Goal: Transaction & Acquisition: Purchase product/service

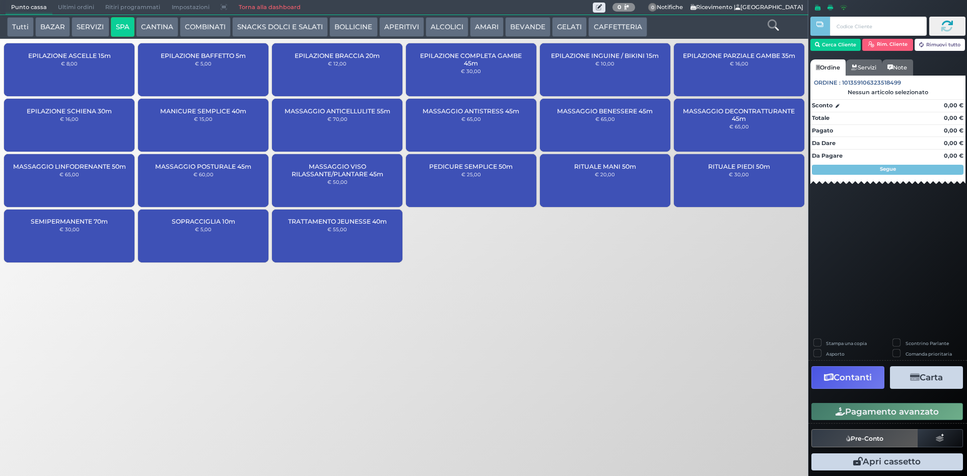
click at [345, 25] on button "BOLLICINE" at bounding box center [353, 27] width 48 height 20
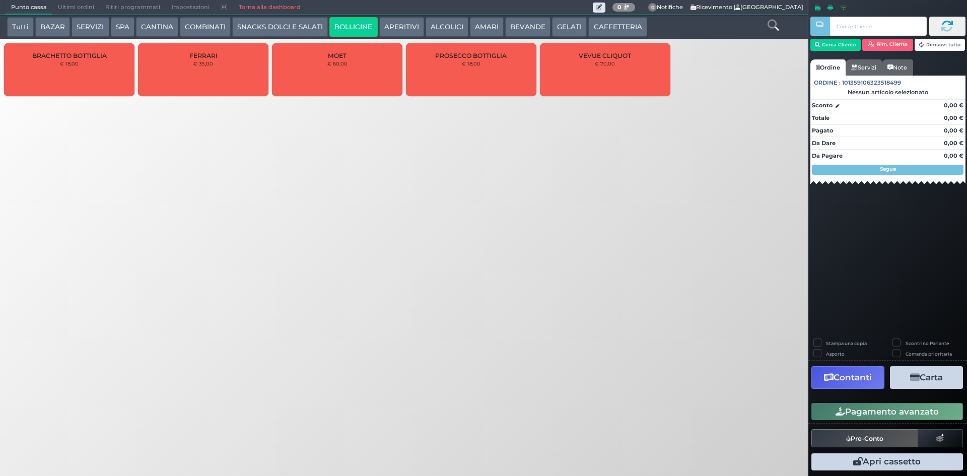
click at [213, 62] on div "FERRARI € 35,00" at bounding box center [203, 69] width 130 height 53
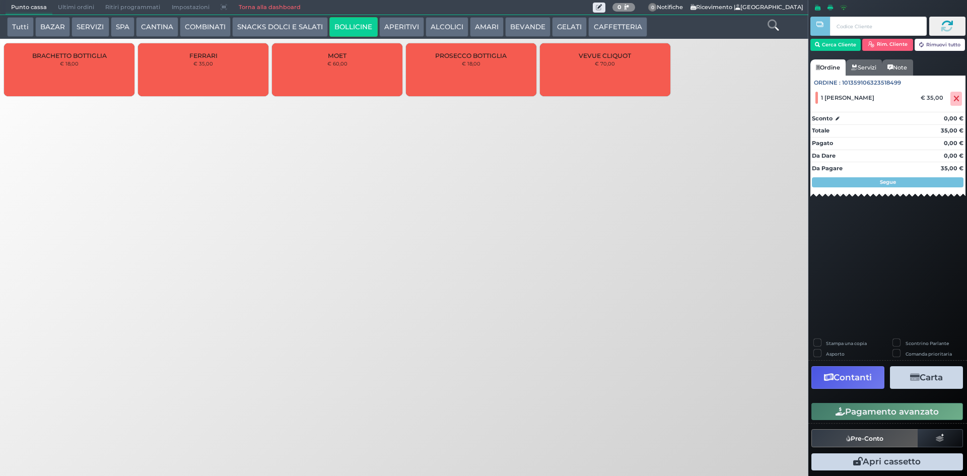
click at [826, 340] on label "Stampa una copia" at bounding box center [846, 343] width 41 height 7
checkbox input "true"
click at [941, 378] on button "Carta" at bounding box center [926, 377] width 73 height 23
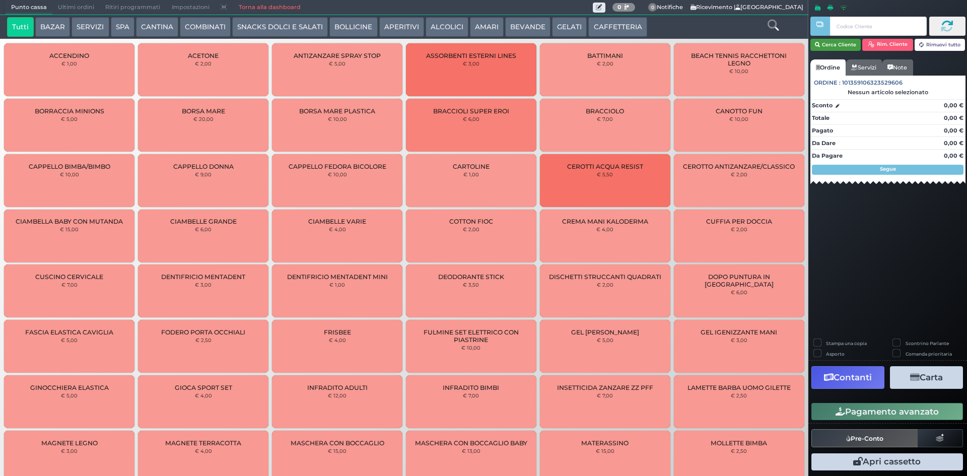
click at [830, 44] on button "Cerca Cliente" at bounding box center [836, 45] width 51 height 12
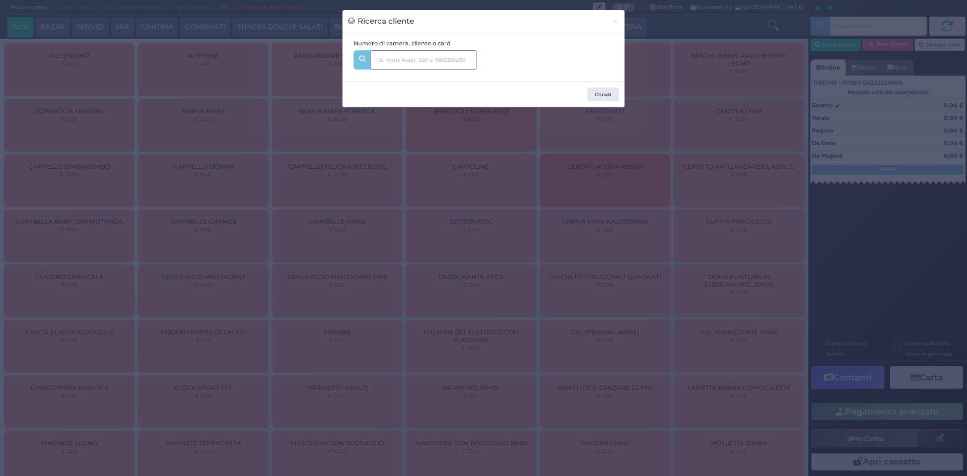
click at [453, 63] on input "text" at bounding box center [424, 59] width 106 height 19
type input "354"
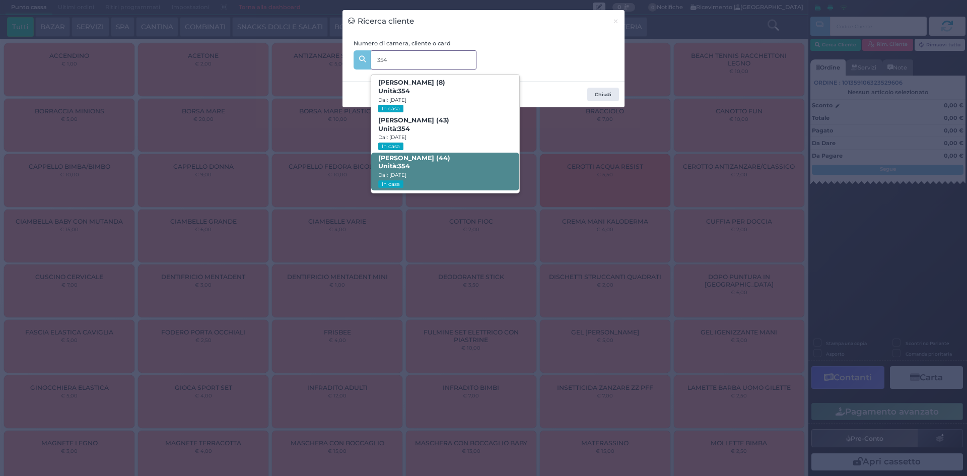
click at [442, 162] on span "Ilaria Zaminga (44) Unità: 354 Dal: 09/08/2025 In casa" at bounding box center [445, 172] width 148 height 38
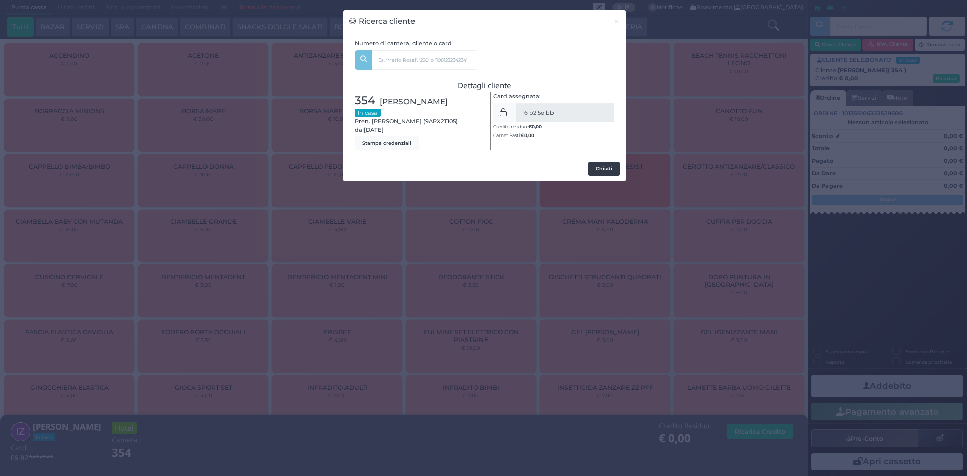
click at [607, 167] on button "Chiudi" at bounding box center [604, 169] width 32 height 14
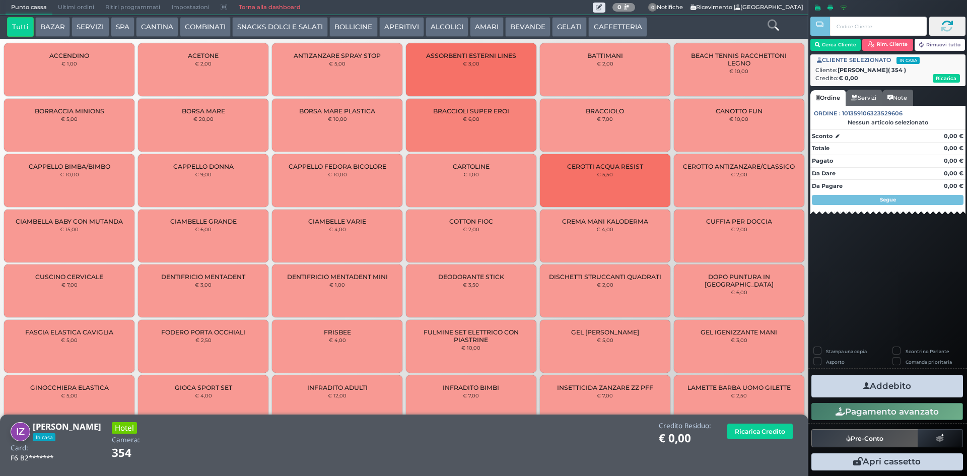
drag, startPoint x: 221, startPoint y: 25, endPoint x: 226, endPoint y: 32, distance: 8.8
click at [222, 24] on button "COMBINATI" at bounding box center [205, 27] width 51 height 20
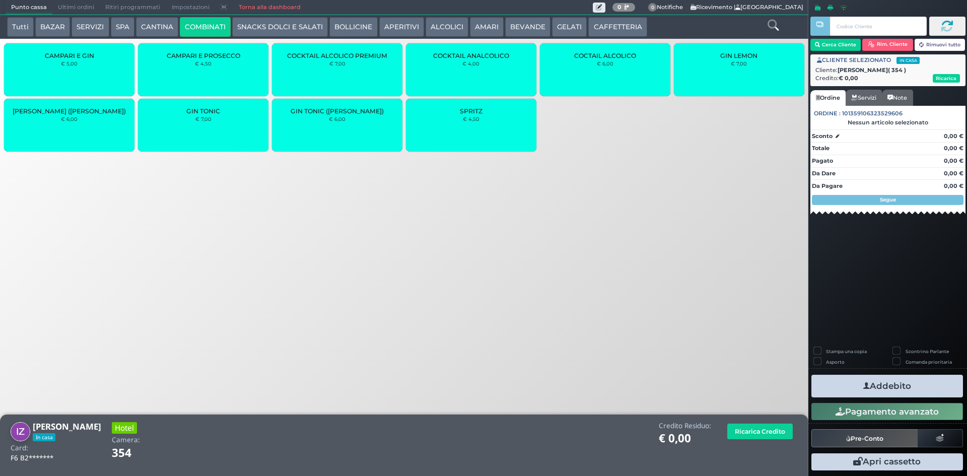
click at [88, 120] on div "GIN LEMON (GORDON'S) € 6,00" at bounding box center [69, 125] width 130 height 53
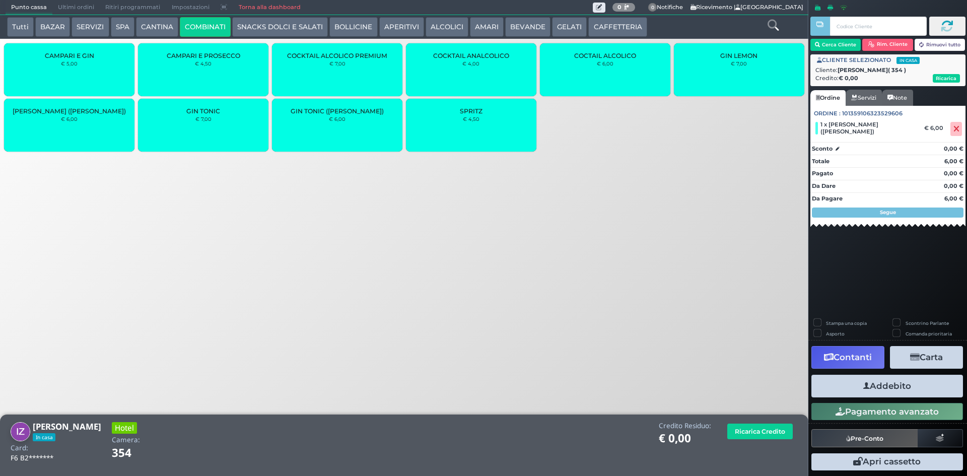
click at [879, 388] on button "Addebito" at bounding box center [888, 386] width 152 height 23
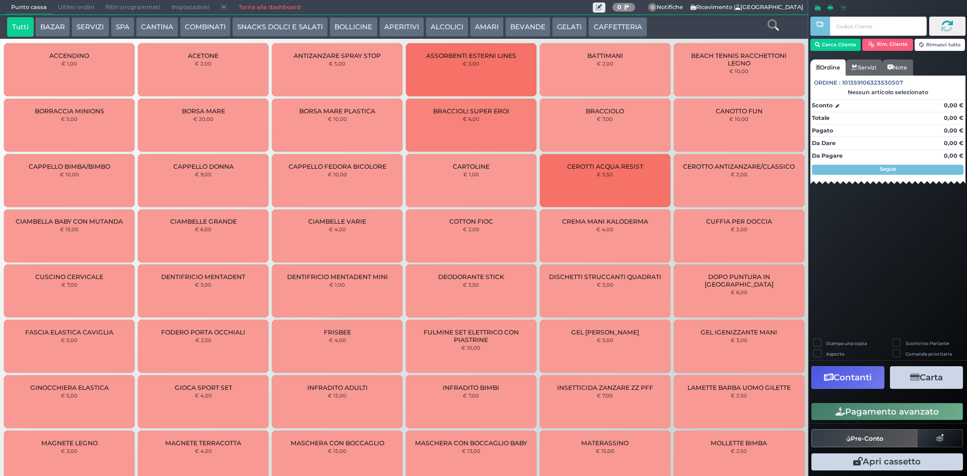
click at [764, 22] on div at bounding box center [773, 27] width 67 height 20
click at [770, 26] on icon at bounding box center [773, 25] width 11 height 11
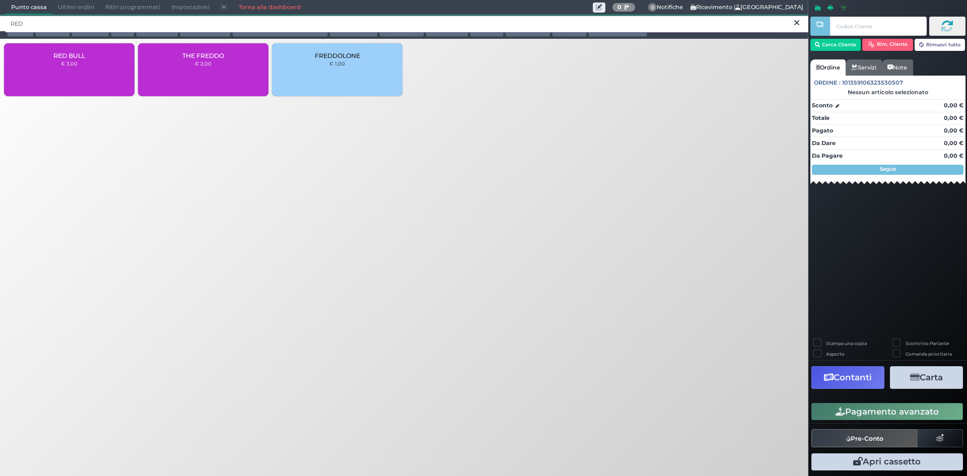
type input "RED"
click at [77, 61] on small "€ 3,00" at bounding box center [69, 63] width 17 height 6
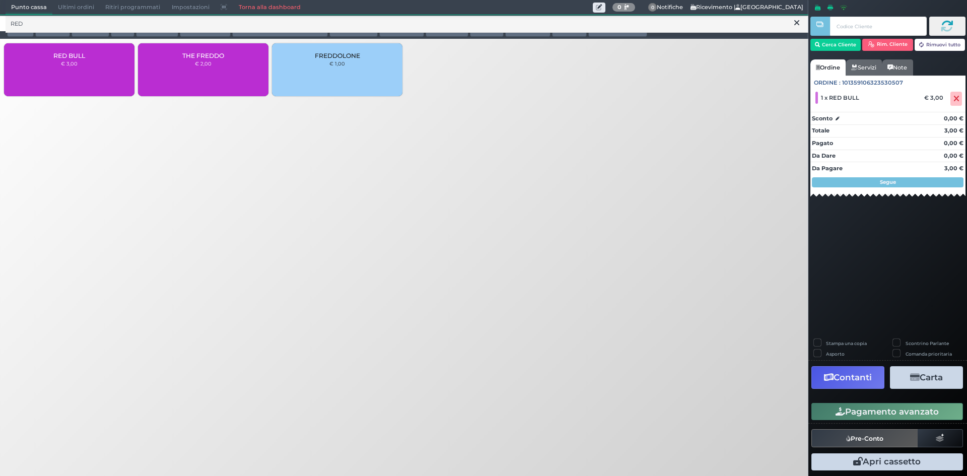
click at [868, 413] on button "Pagamento avanzato" at bounding box center [888, 411] width 152 height 17
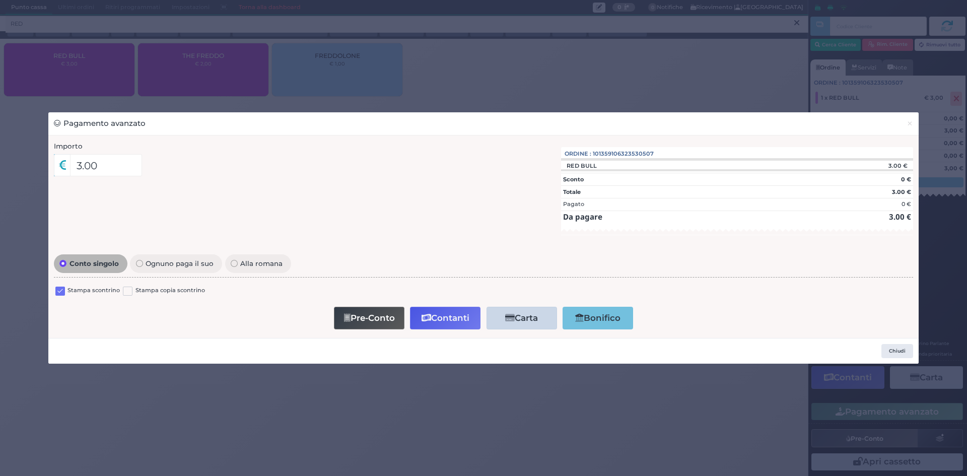
click at [66, 291] on div "Stampa scontrino" at bounding box center [87, 292] width 64 height 12
click at [59, 292] on label at bounding box center [60, 292] width 10 height 10
click at [0, 0] on input "checkbox" at bounding box center [0, 0] width 0 height 0
click at [449, 323] on button "Contanti" at bounding box center [445, 318] width 71 height 23
